Goal: Register for event/course

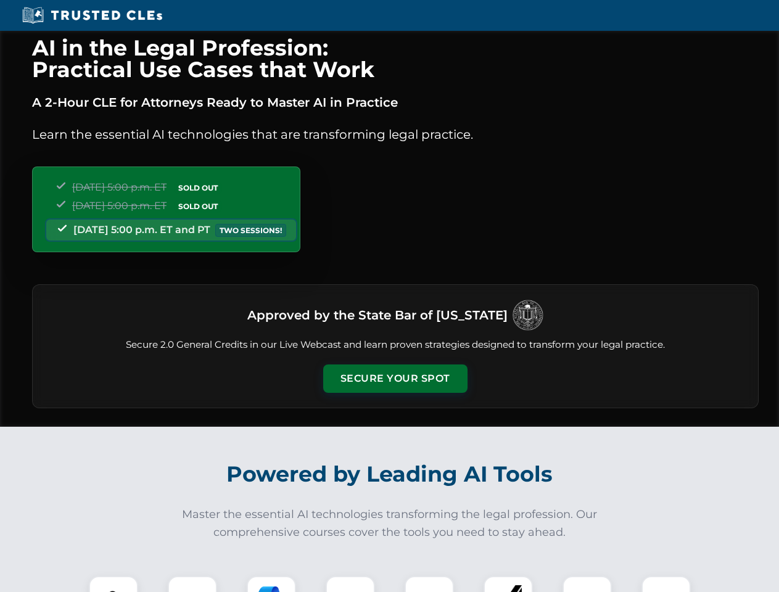
click at [395, 379] on button "Secure Your Spot" at bounding box center [395, 379] width 144 height 28
click at [114, 584] on img at bounding box center [114, 601] width 36 height 36
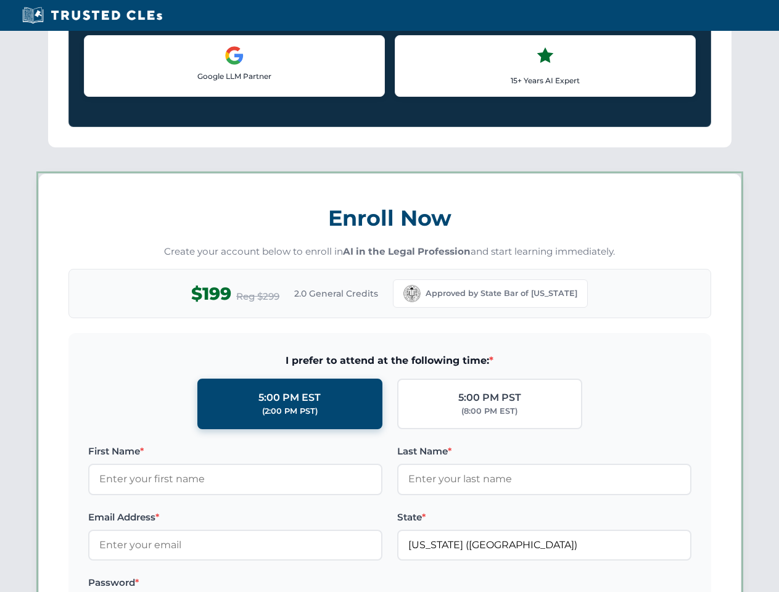
click at [271, 584] on label "Password *" at bounding box center [235, 583] width 294 height 15
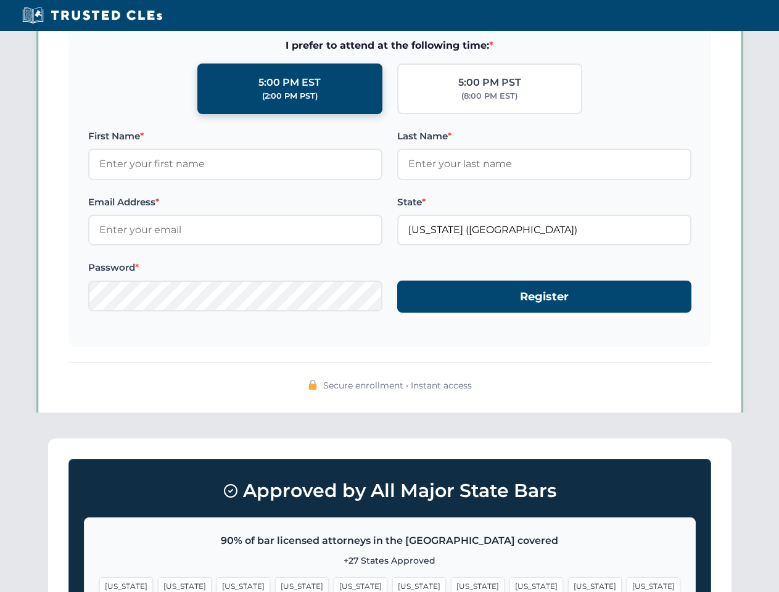
click at [568, 584] on span "[US_STATE]" at bounding box center [595, 586] width 54 height 18
